Goal: Task Accomplishment & Management: Manage account settings

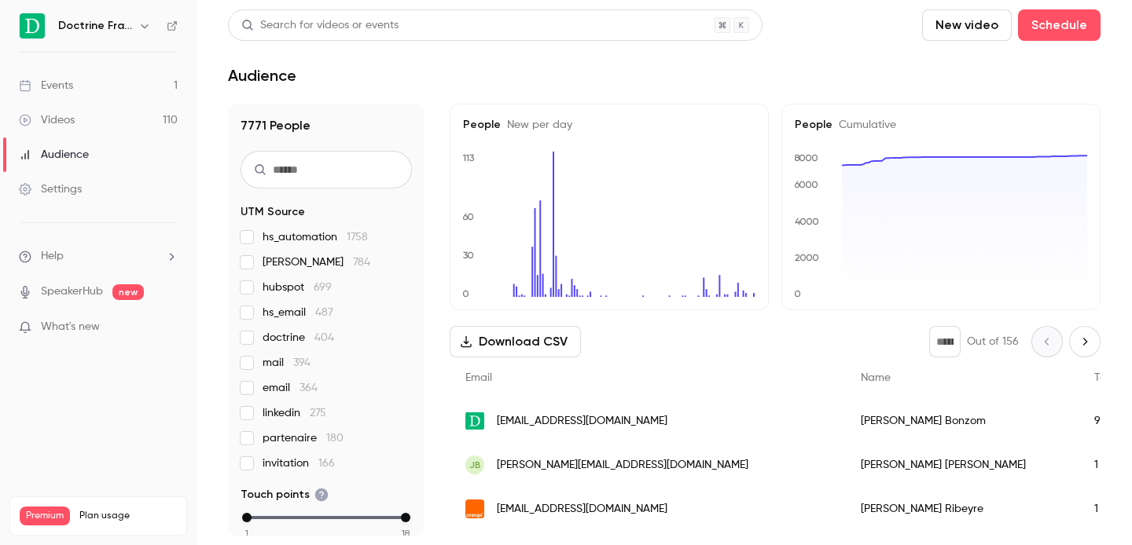
click at [138, 28] on button "button" at bounding box center [144, 26] width 19 height 19
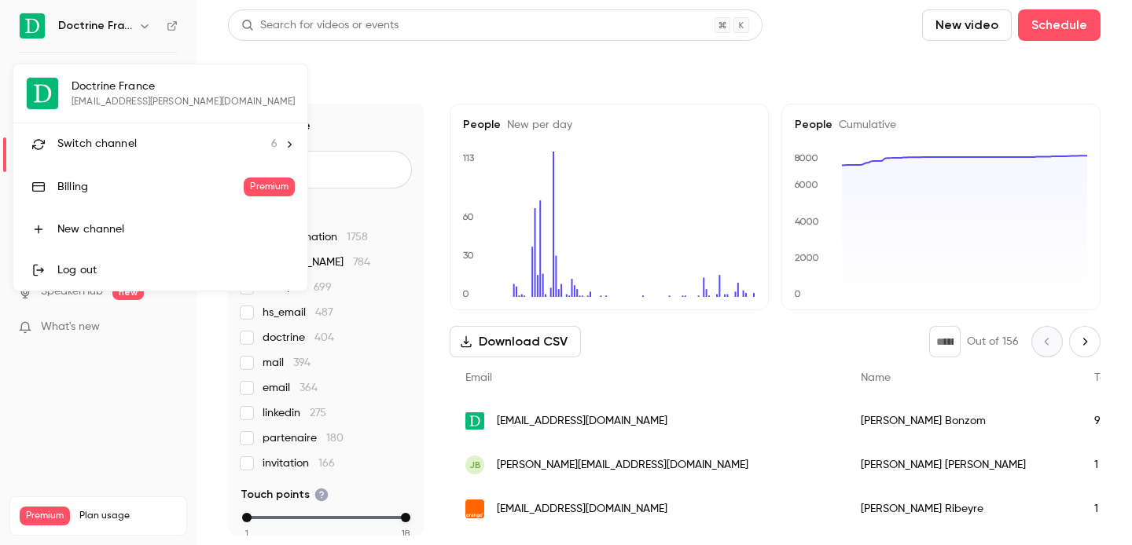
click at [100, 127] on li "Switch channel 6" at bounding box center [160, 144] width 294 height 42
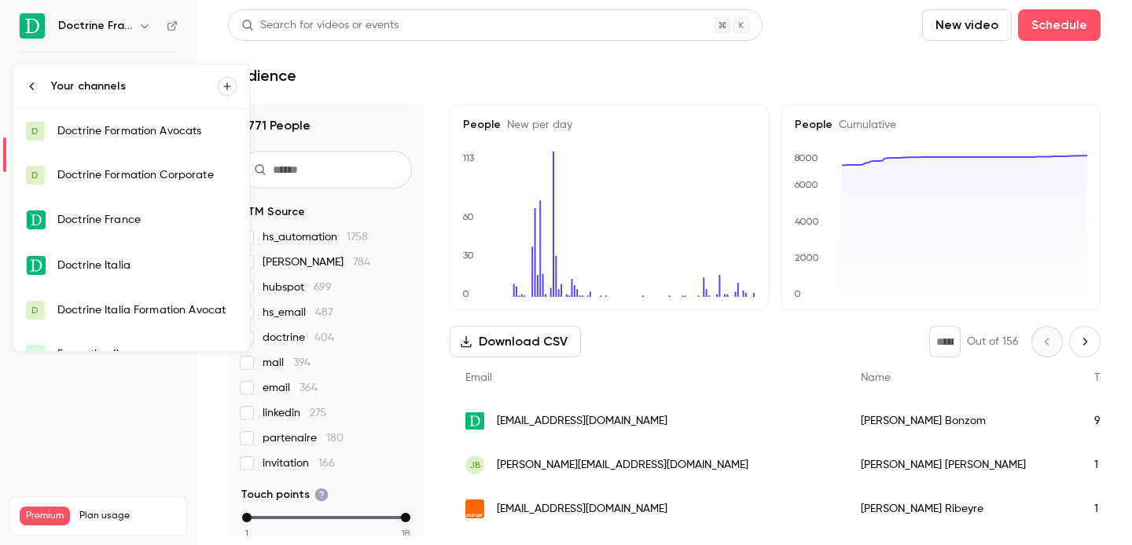
click at [170, 173] on div "Doctrine Formation Corporate" at bounding box center [146, 175] width 179 height 16
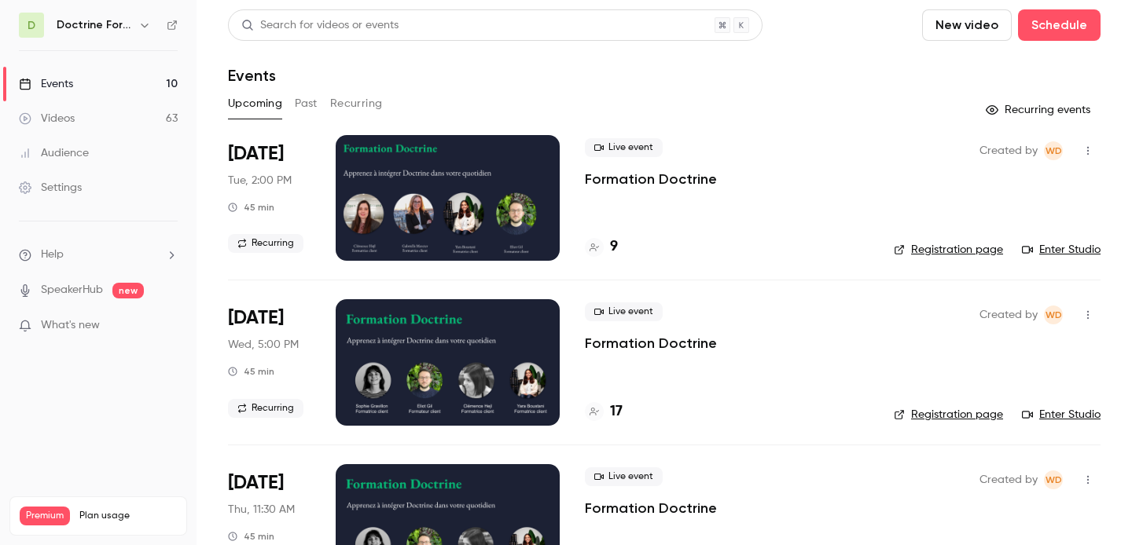
click at [138, 13] on div "D Doctrine Formation Corporate" at bounding box center [98, 25] width 159 height 25
click at [145, 27] on icon "button" at bounding box center [144, 26] width 7 height 4
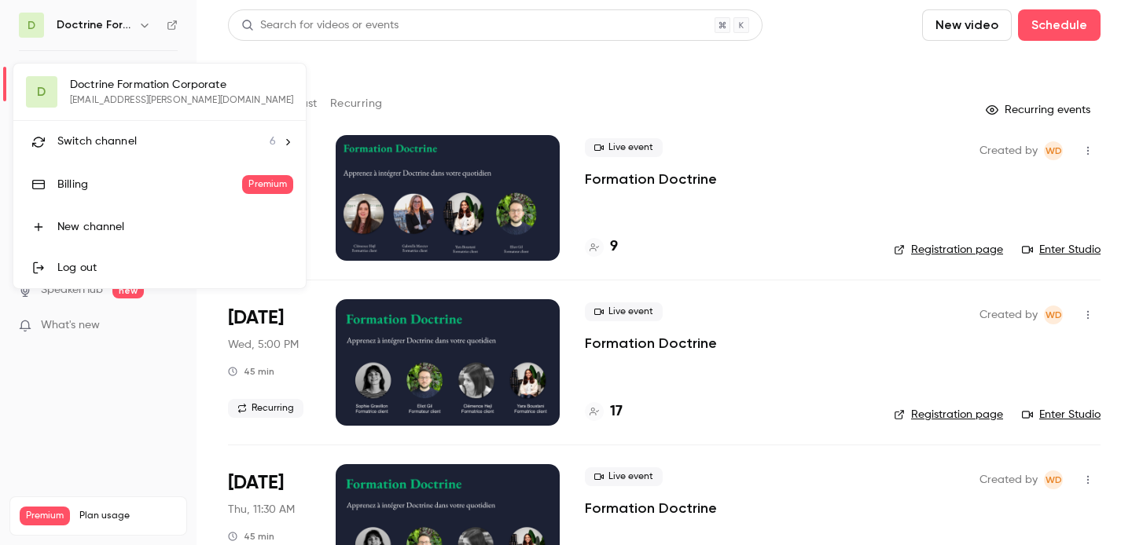
click at [141, 144] on div "Switch channel 6" at bounding box center [166, 142] width 219 height 17
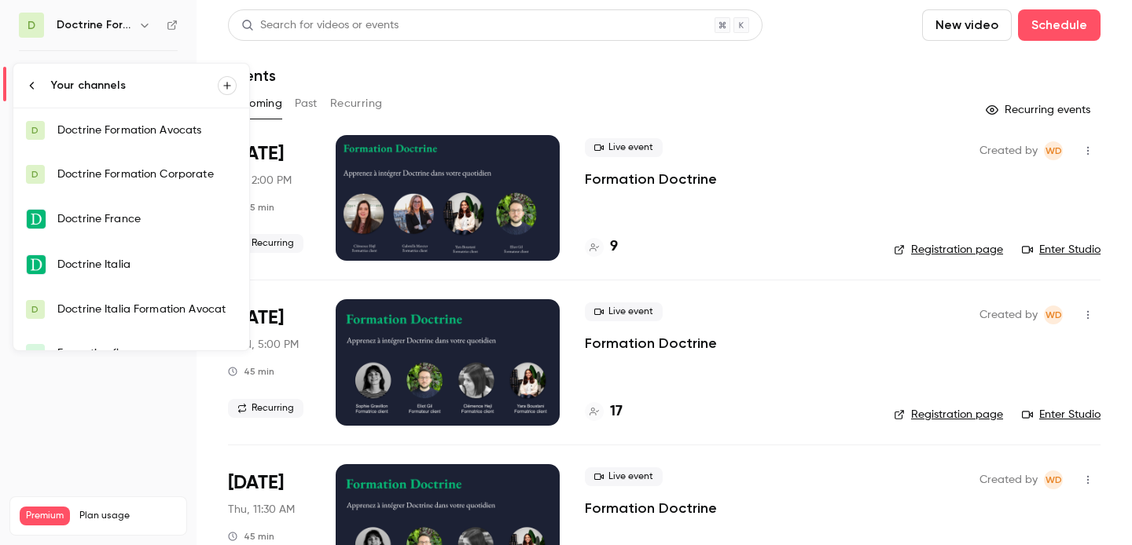
click at [167, 142] on link "D Doctrine Formation Avocats" at bounding box center [131, 130] width 236 height 44
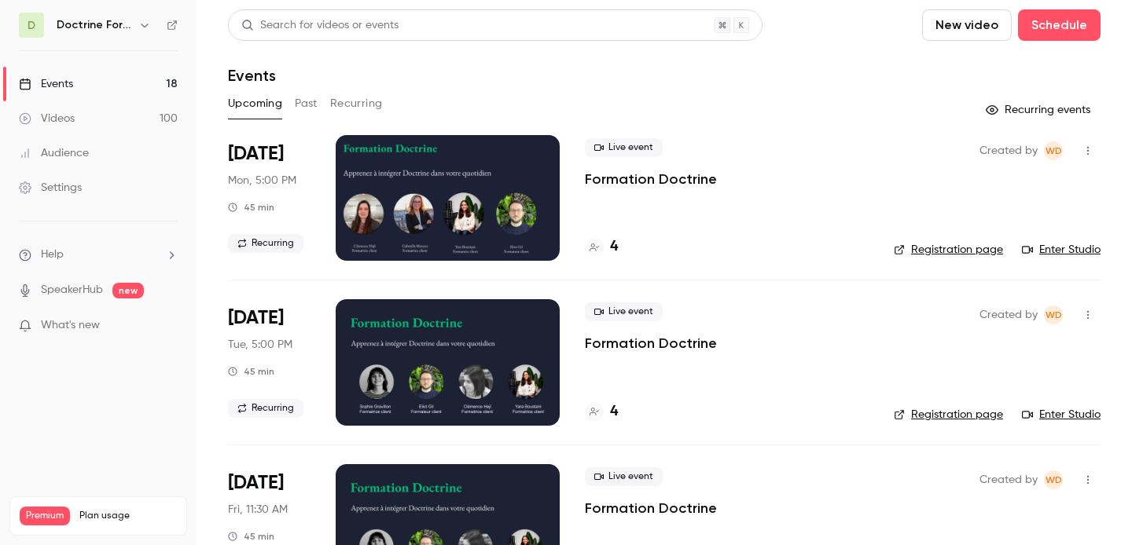
click at [145, 26] on icon "button" at bounding box center [144, 26] width 7 height 4
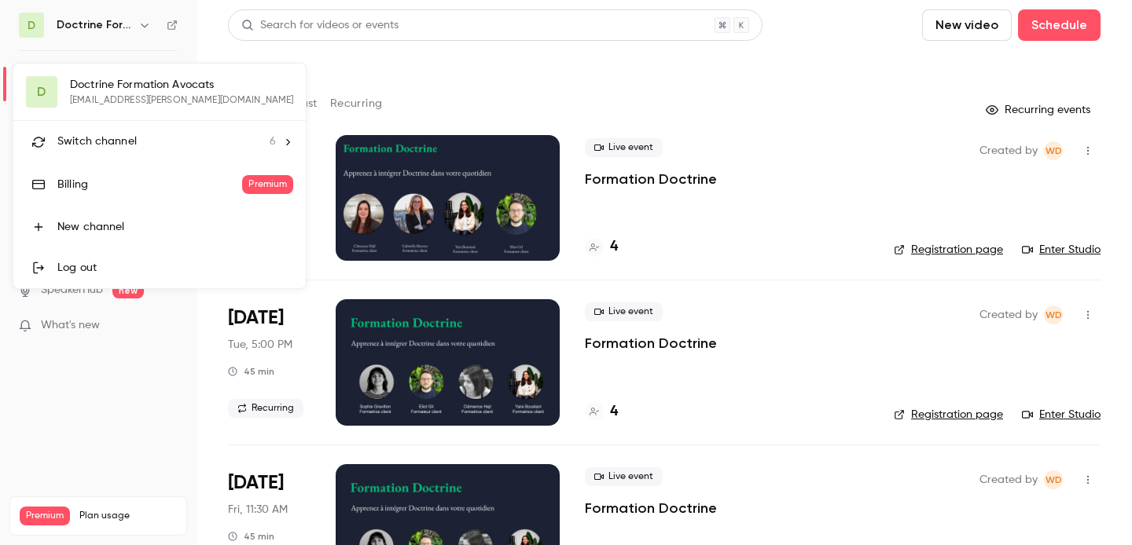
click at [147, 146] on div "Switch channel 6" at bounding box center [166, 142] width 219 height 17
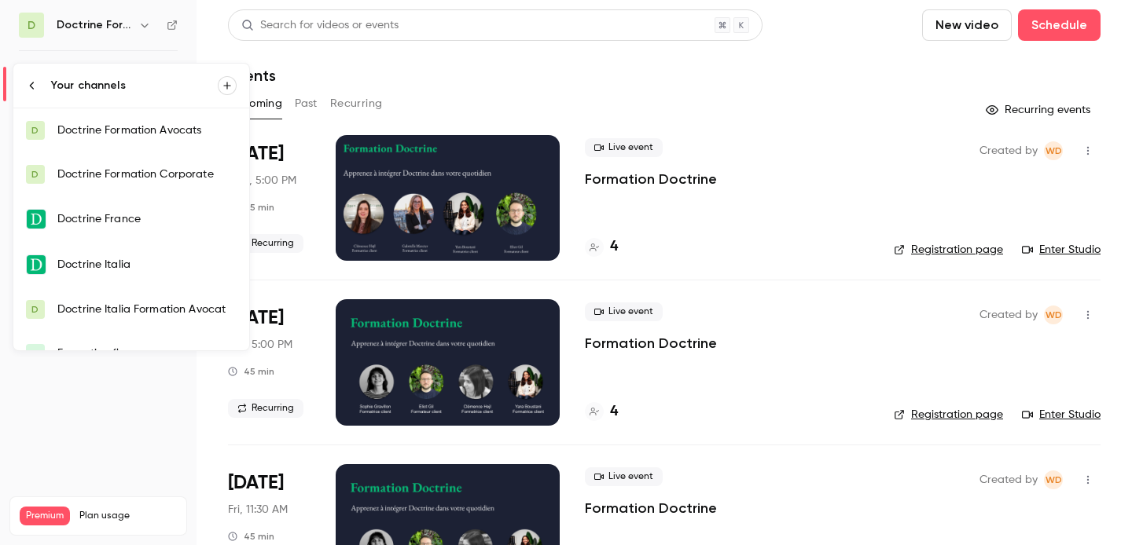
click at [147, 173] on div "Doctrine Formation Corporate" at bounding box center [146, 175] width 179 height 16
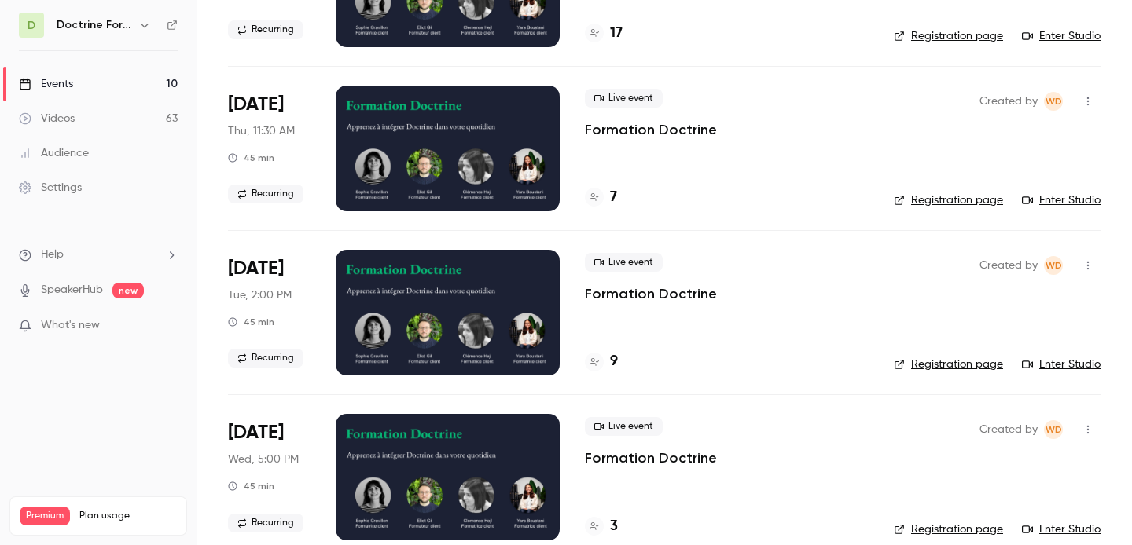
scroll to position [422, 0]
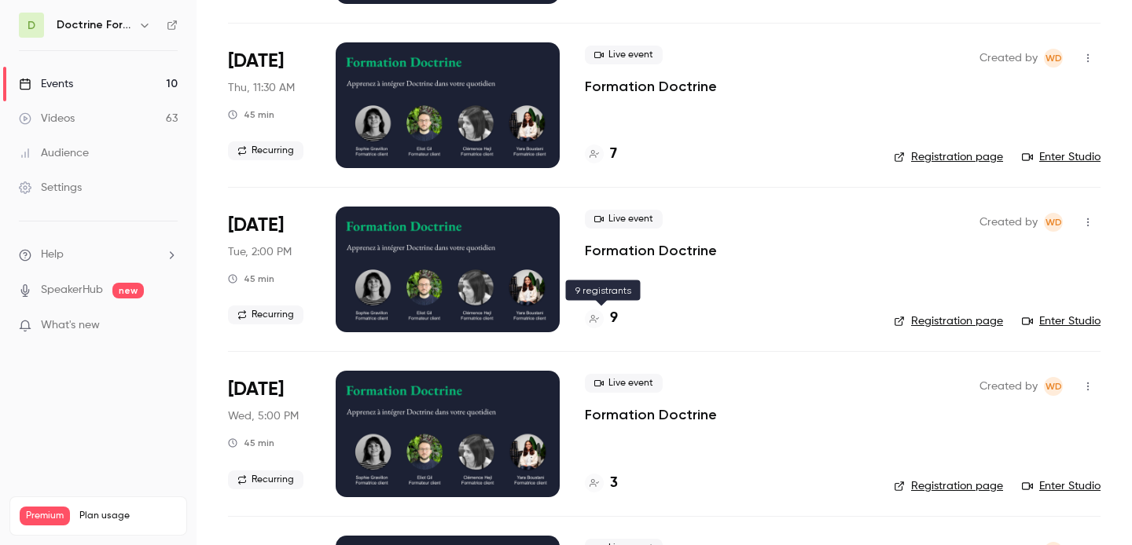
click at [611, 313] on h4 "9" at bounding box center [614, 318] width 8 height 21
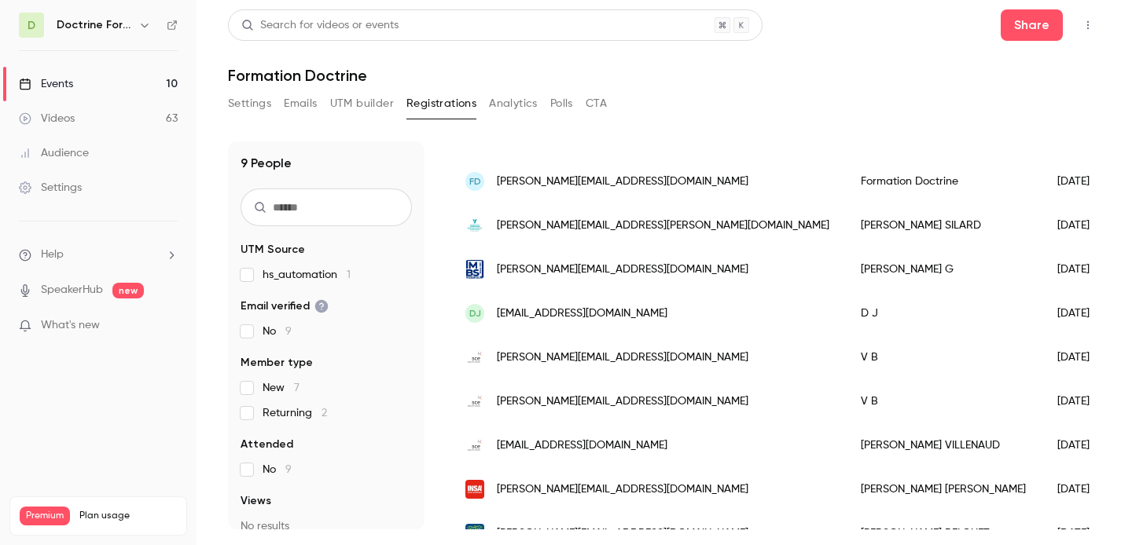
scroll to position [158, 0]
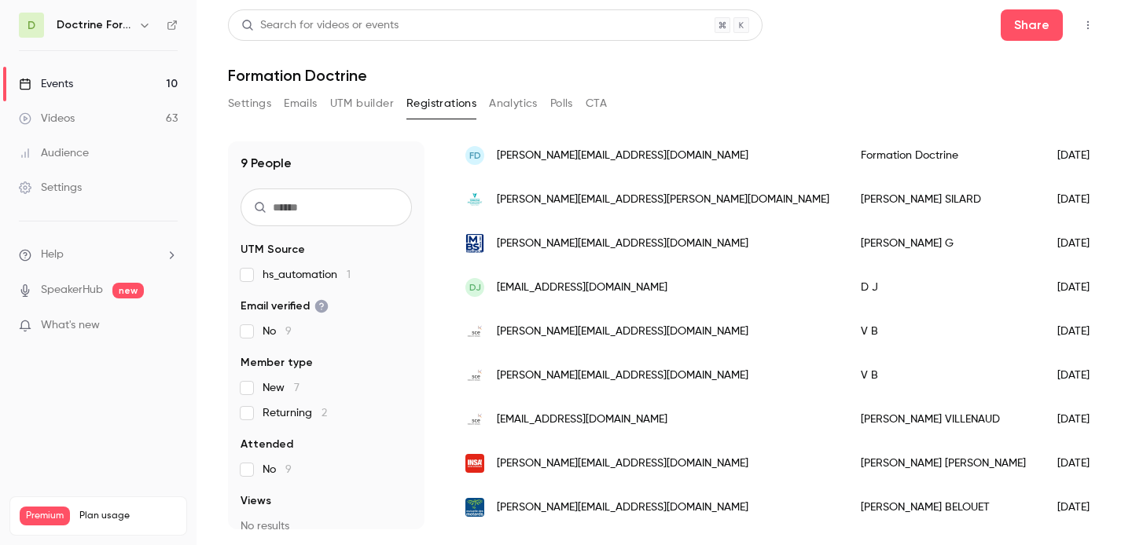
click at [619, 465] on span "[PERSON_NAME][EMAIL_ADDRESS][DOMAIN_NAME]" at bounding box center [623, 464] width 252 height 17
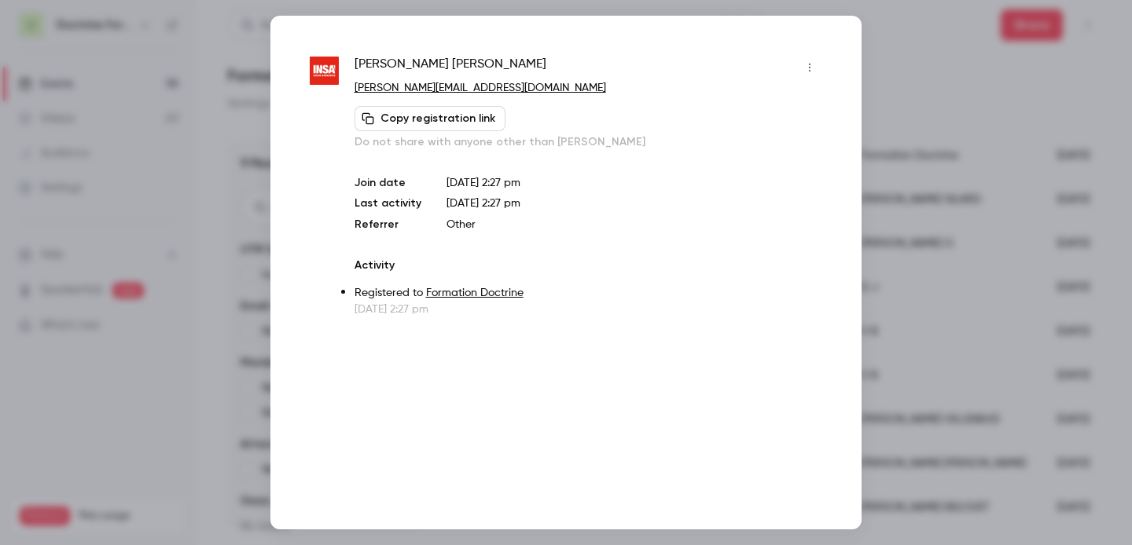
click at [813, 74] on button "button" at bounding box center [809, 67] width 25 height 25
click at [731, 152] on div "Remove registration" at bounding box center [748, 149] width 119 height 16
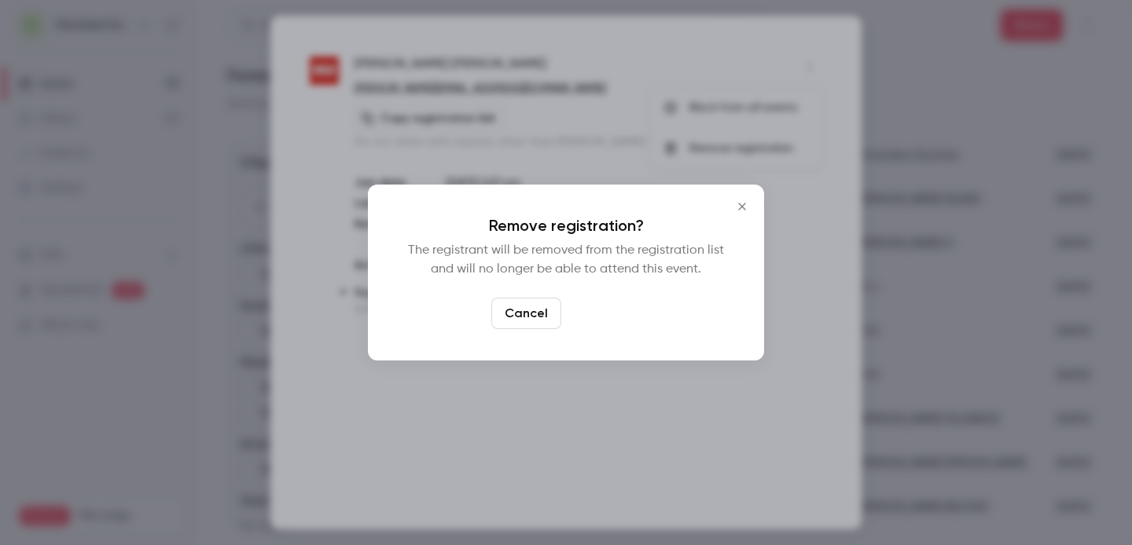
click at [616, 303] on button "Confirm" at bounding box center [604, 313] width 74 height 31
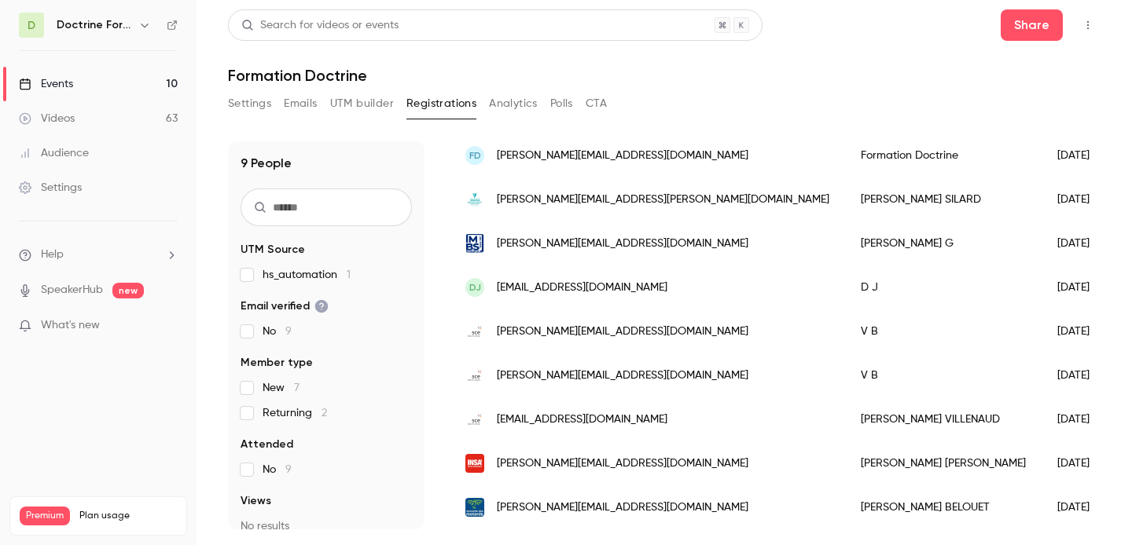
scroll to position [114, 0]
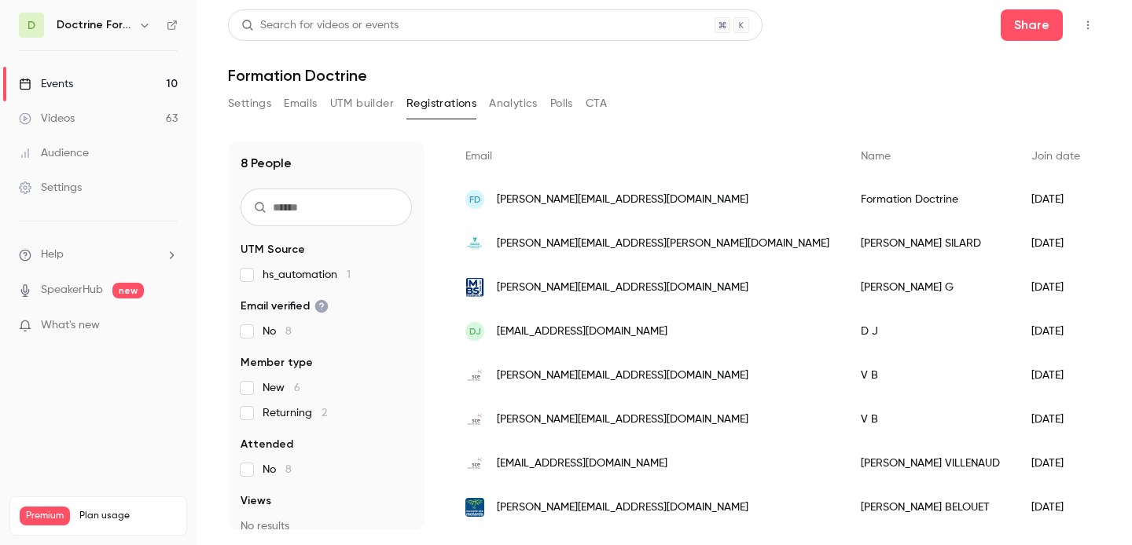
click at [151, 21] on button "button" at bounding box center [144, 25] width 19 height 19
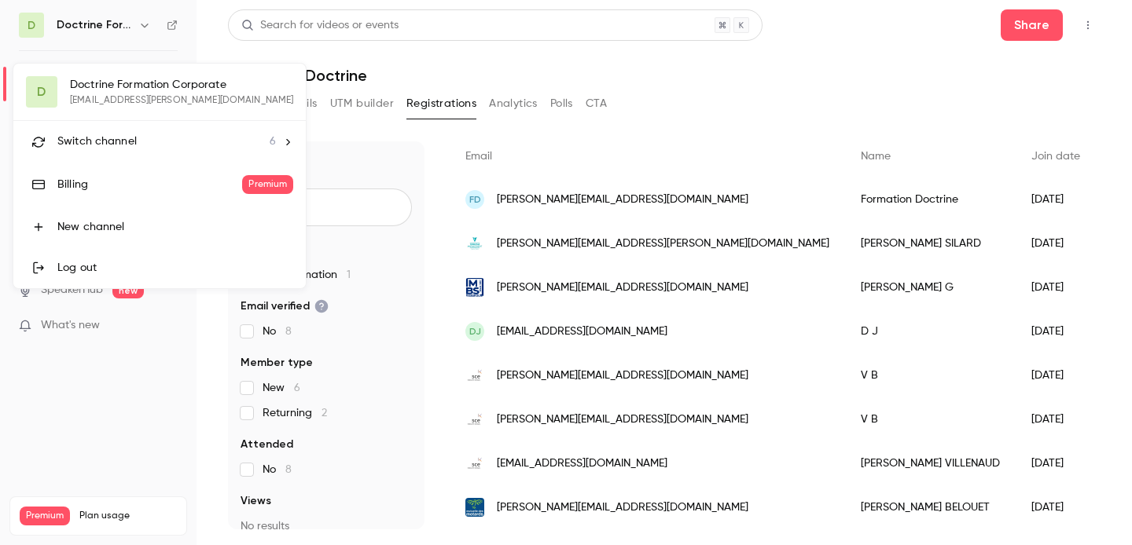
click at [116, 130] on li "Switch channel 6" at bounding box center [159, 142] width 292 height 42
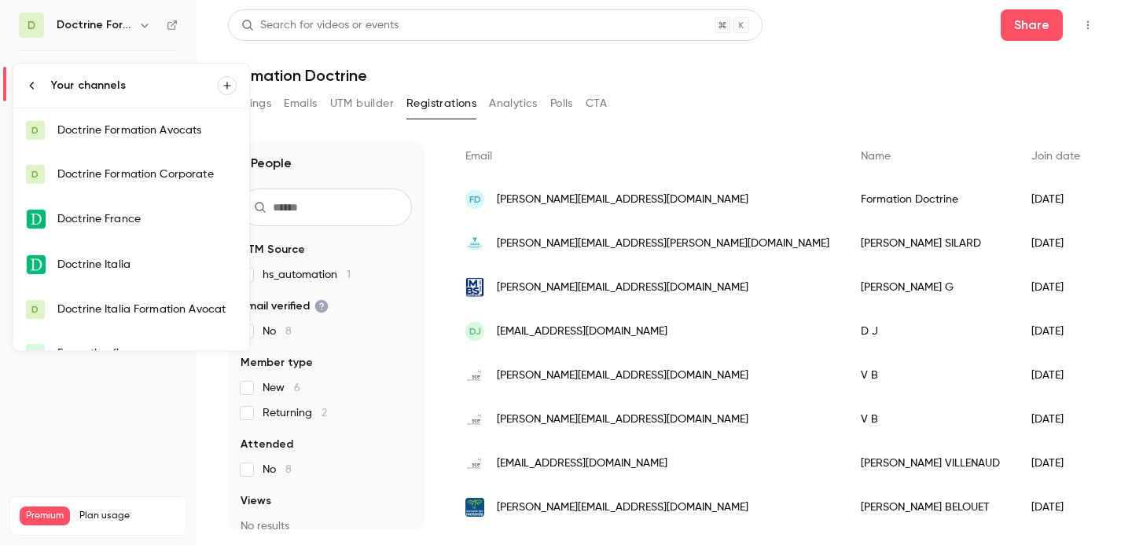
click at [164, 176] on div "Doctrine Formation Corporate" at bounding box center [146, 175] width 179 height 16
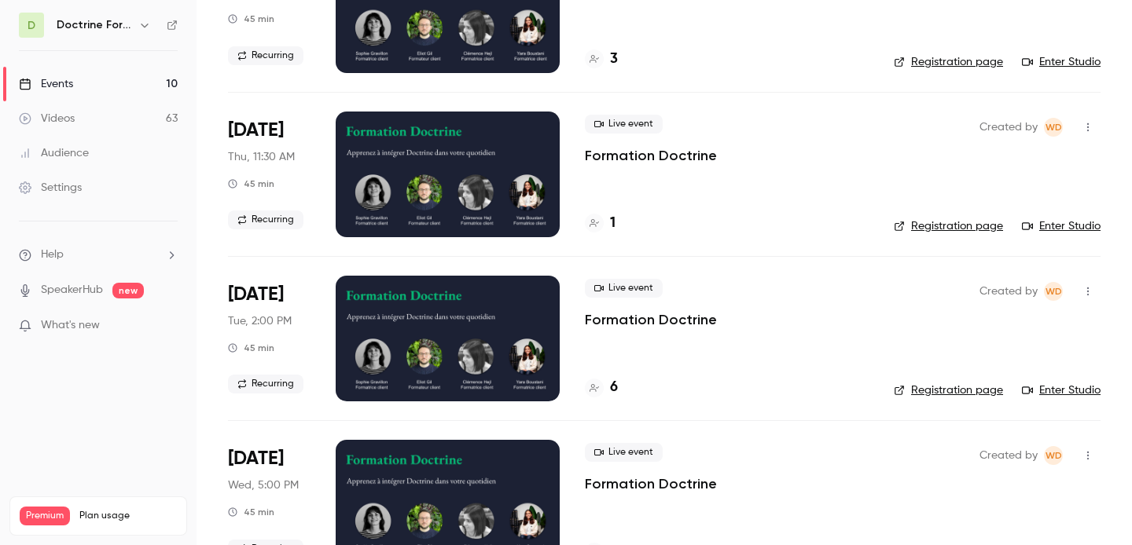
scroll to position [1025, 0]
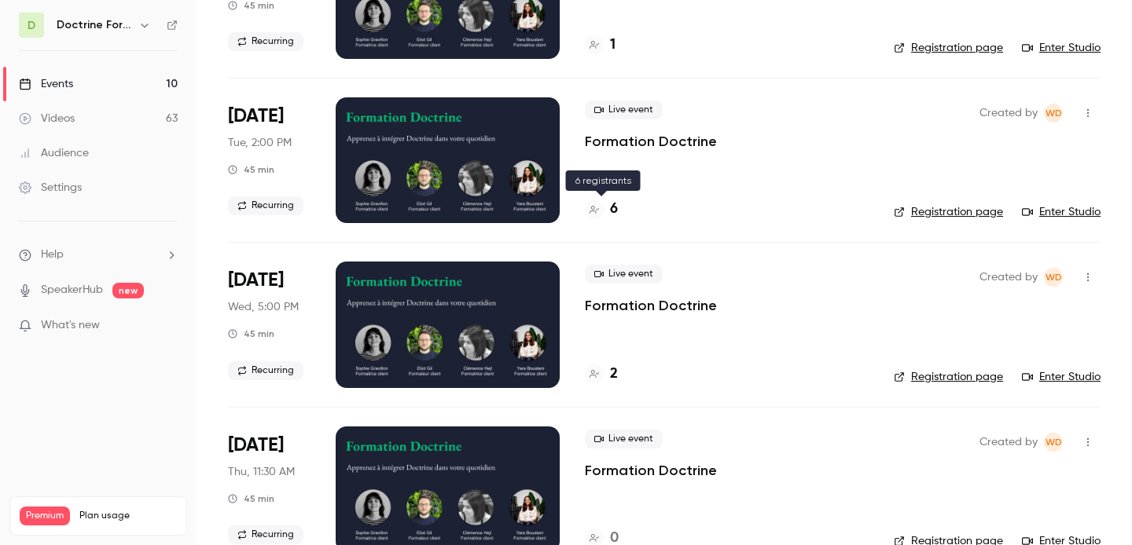
click at [615, 215] on h4 "6" at bounding box center [614, 209] width 8 height 21
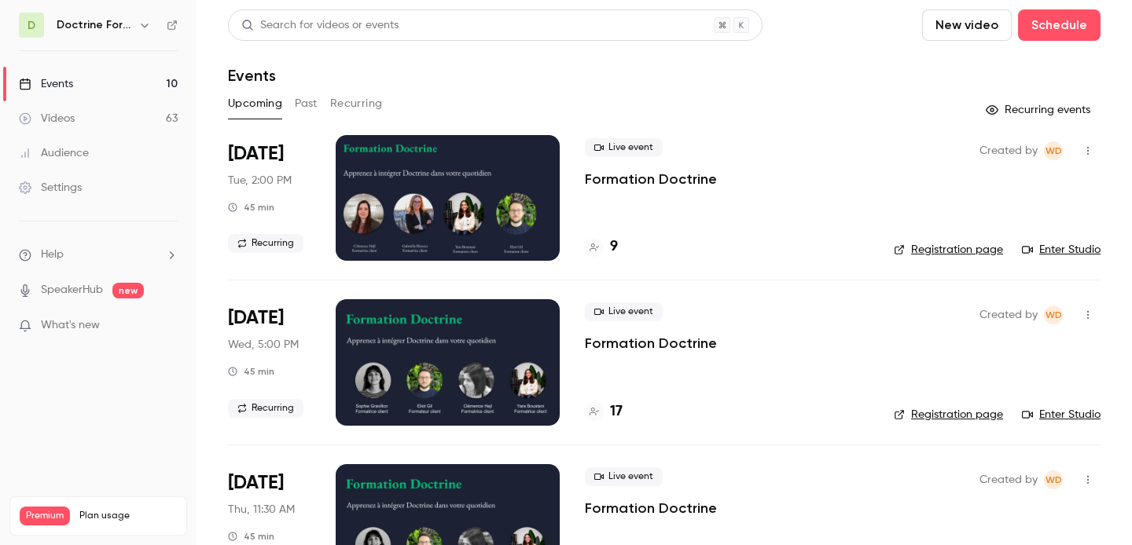
click at [144, 30] on icon "button" at bounding box center [144, 25] width 13 height 13
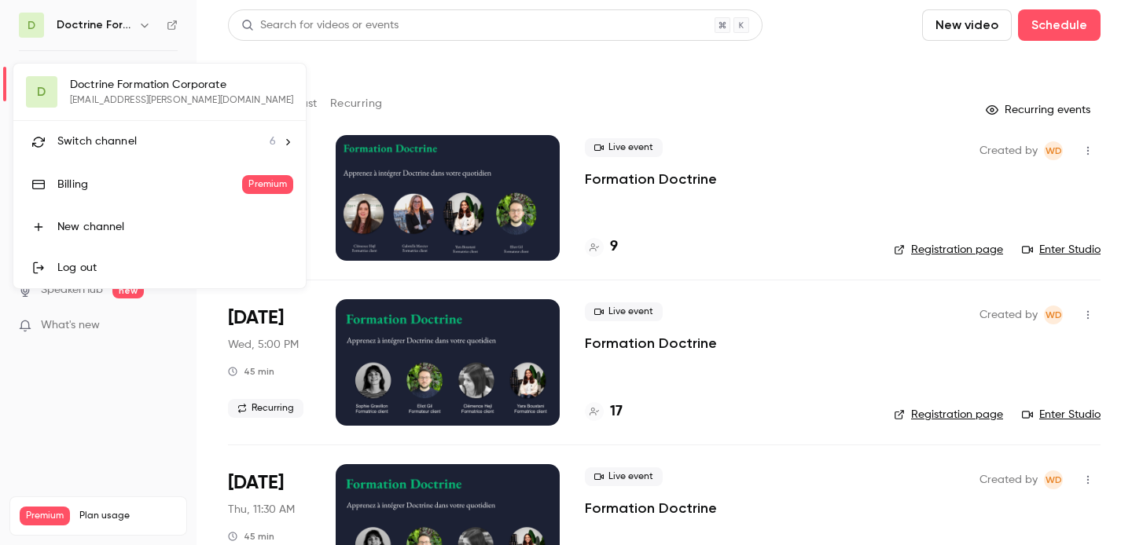
click at [129, 152] on li "Switch channel 6" at bounding box center [159, 142] width 292 height 42
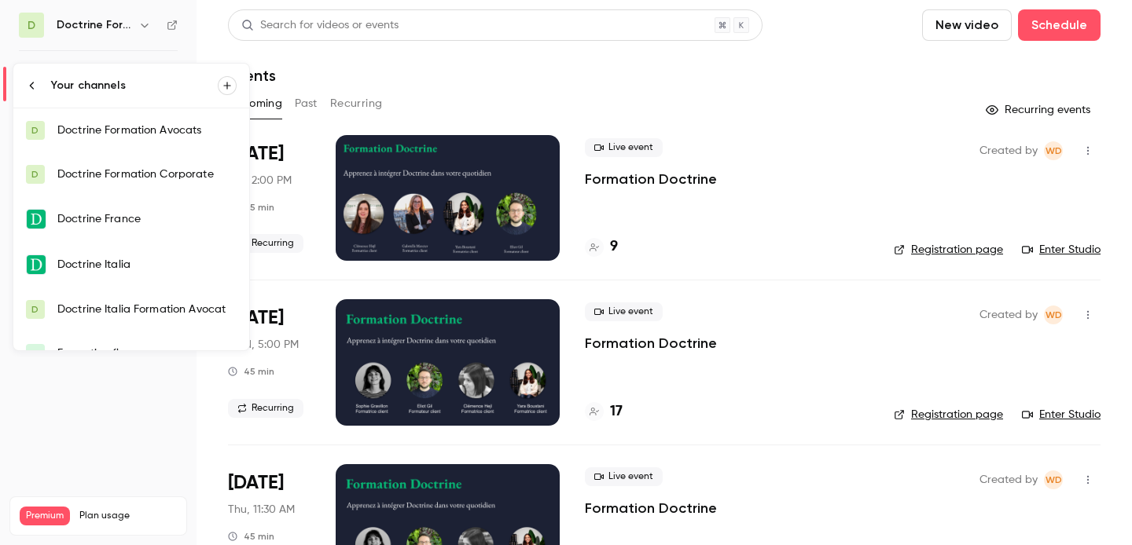
click at [143, 178] on div "Doctrine Formation Corporate" at bounding box center [146, 175] width 179 height 16
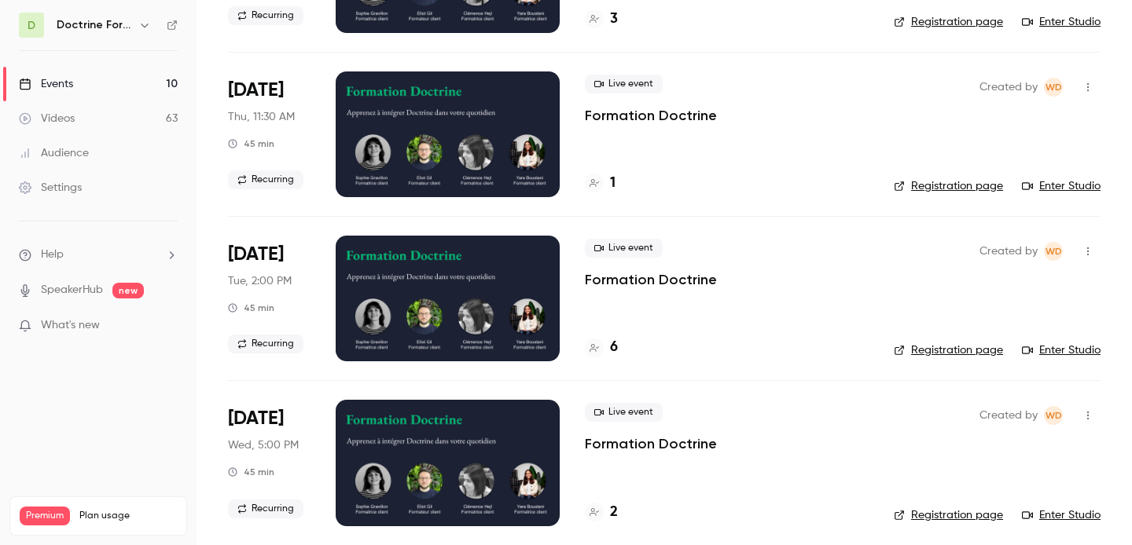
scroll to position [895, 0]
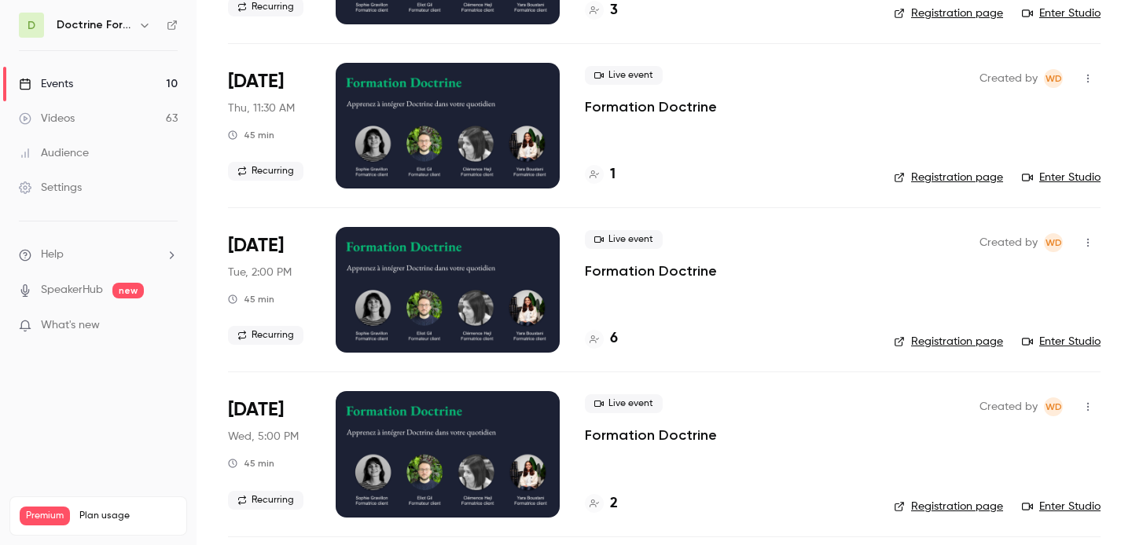
click at [970, 335] on link "Registration page" at bounding box center [948, 342] width 109 height 16
